Goal: Entertainment & Leisure: Consume media (video, audio)

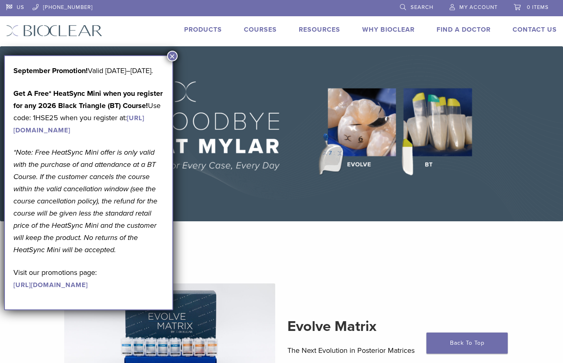
click at [170, 56] on button "×" at bounding box center [172, 56] width 11 height 11
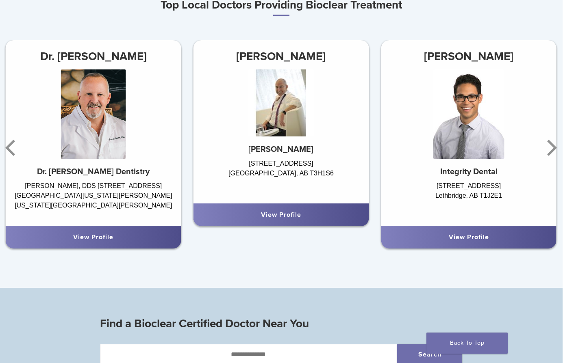
scroll to position [477, 0]
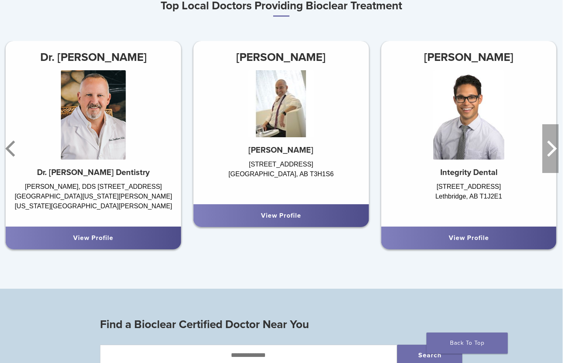
click at [550, 148] on icon "Next" at bounding box center [550, 148] width 16 height 49
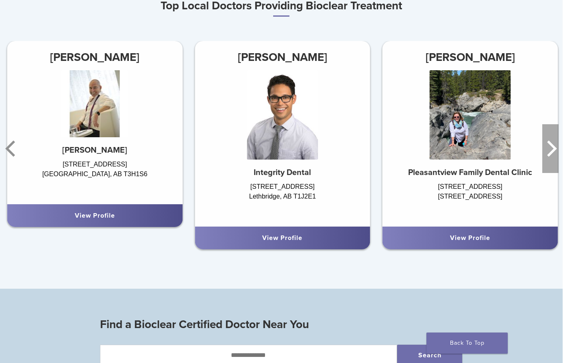
click at [550, 148] on icon "Next" at bounding box center [550, 148] width 16 height 49
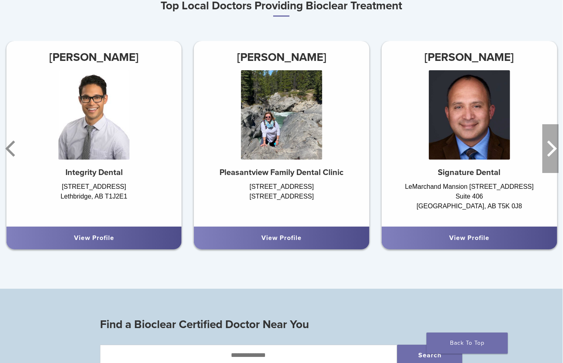
click at [550, 148] on icon "Next" at bounding box center [550, 148] width 16 height 49
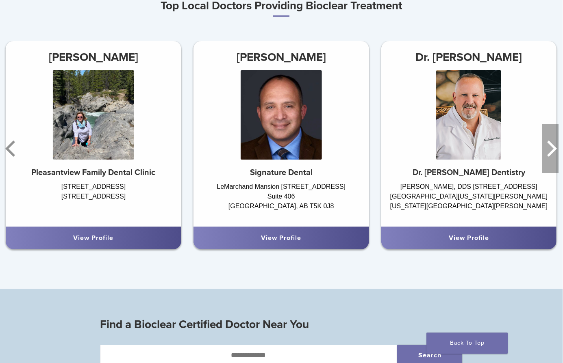
click at [550, 148] on icon "Next" at bounding box center [550, 148] width 16 height 49
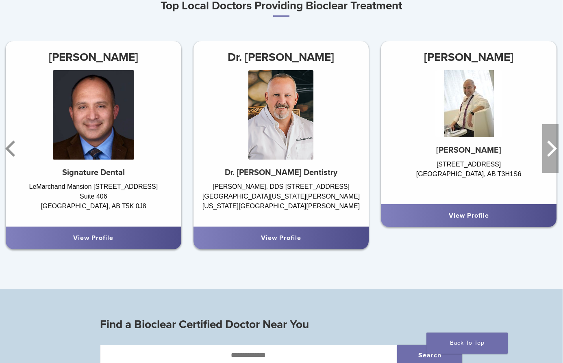
click at [550, 148] on icon "Next" at bounding box center [550, 148] width 16 height 49
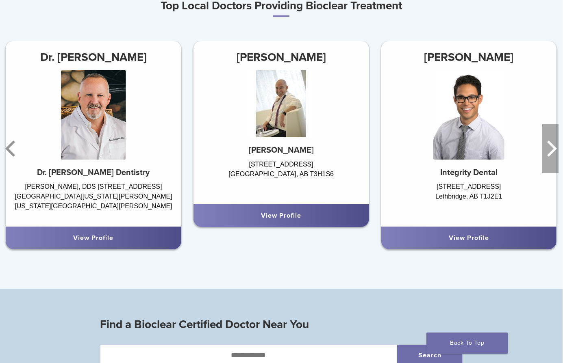
click at [550, 148] on icon "Next" at bounding box center [550, 148] width 16 height 49
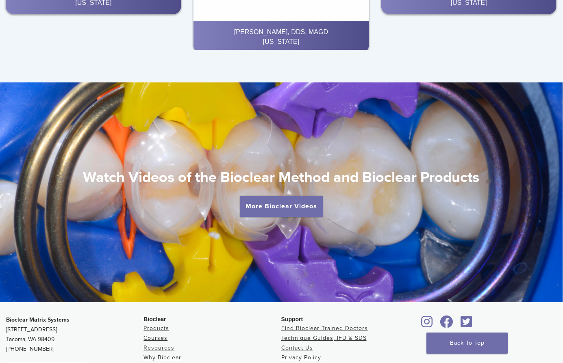
scroll to position [1302, 0]
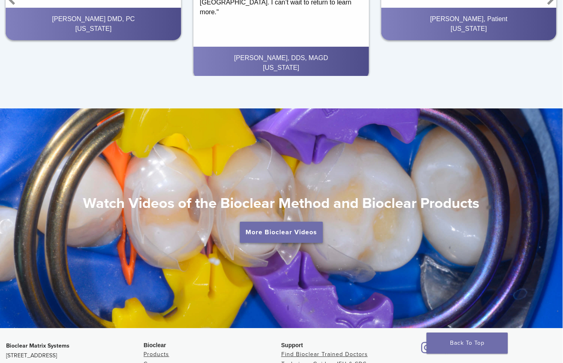
click at [279, 231] on link "More Bioclear Videos" at bounding box center [281, 232] width 83 height 21
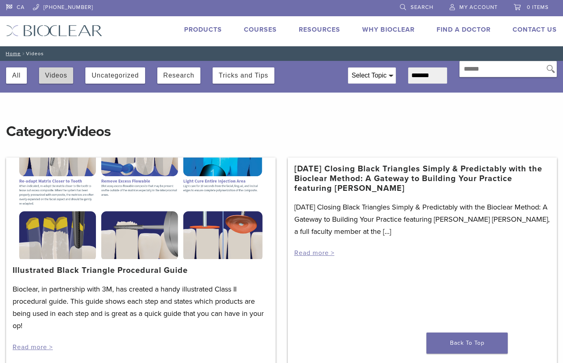
click at [58, 78] on button "Videos" at bounding box center [56, 75] width 22 height 16
